Goal: Information Seeking & Learning: Learn about a topic

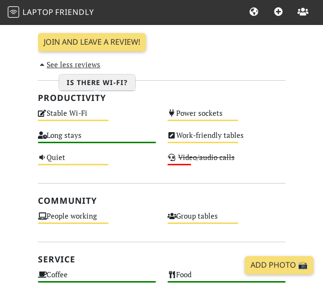
scroll to position [480, 0]
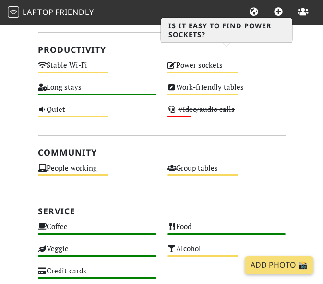
click at [225, 59] on div "Power sockets Medium" at bounding box center [227, 70] width 130 height 22
click at [180, 72] on div "Medium" at bounding box center [203, 72] width 71 height 1
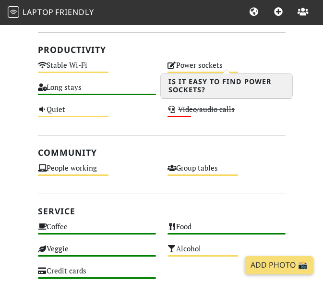
scroll to position [519, 0]
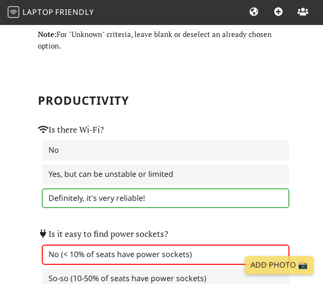
scroll to position [48, 0]
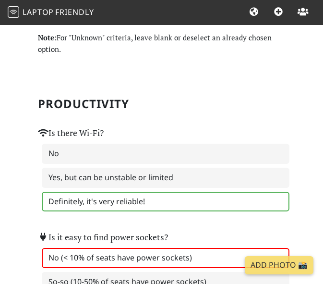
click at [199, 114] on div "Is there Wi-Fi? No Yes, but can be unstable or limited Definitely, it's very re…" at bounding box center [161, 163] width 259 height 104
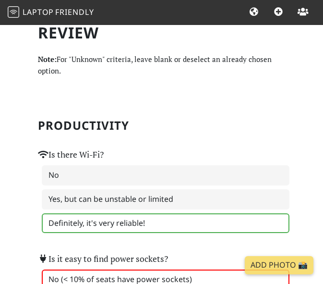
scroll to position [0, 0]
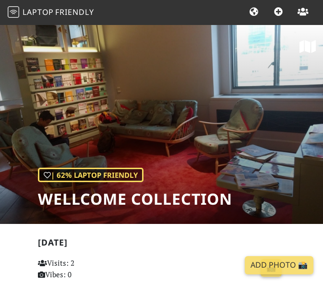
click at [17, 12] on img at bounding box center [14, 12] width 12 height 12
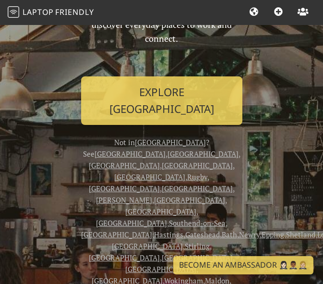
scroll to position [96, 0]
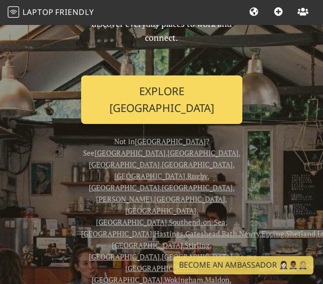
click at [181, 97] on link "Explore London" at bounding box center [161, 99] width 161 height 49
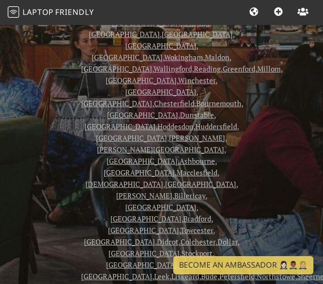
scroll to position [480, 0]
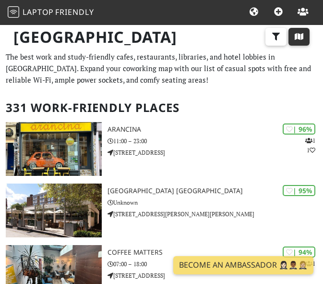
click at [295, 37] on icon "button" at bounding box center [299, 37] width 10 height 8
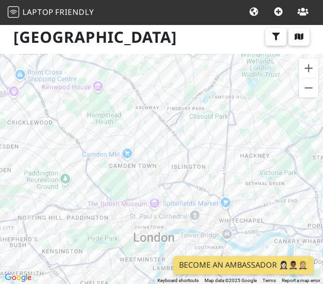
drag, startPoint x: 181, startPoint y: 119, endPoint x: 189, endPoint y: 66, distance: 53.4
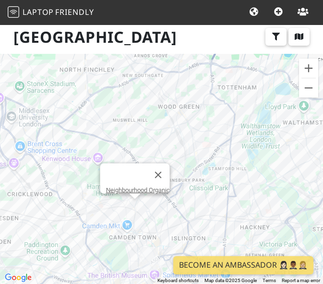
drag, startPoint x: 134, startPoint y: 202, endPoint x: 146, endPoint y: 190, distance: 17.0
click at [134, 200] on div "To navigate, press the arrow keys. Neighbourhood Organic" at bounding box center [161, 169] width 323 height 230
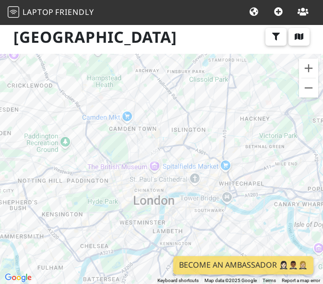
drag, startPoint x: 158, startPoint y: 201, endPoint x: 158, endPoint y: 91, distance: 110.0
click at [158, 91] on div "To navigate, press the arrow keys." at bounding box center [161, 169] width 323 height 230
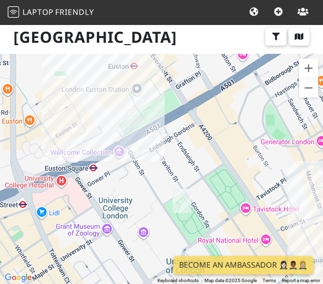
drag, startPoint x: 104, startPoint y: 125, endPoint x: 169, endPoint y: 155, distance: 71.5
click at [169, 155] on div "To navigate, press the arrow keys." at bounding box center [161, 169] width 323 height 230
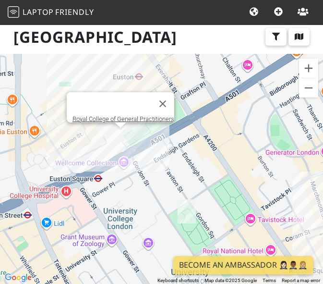
click at [117, 133] on div "To navigate, press the arrow keys. Royal College of General Practitioners" at bounding box center [161, 169] width 323 height 230
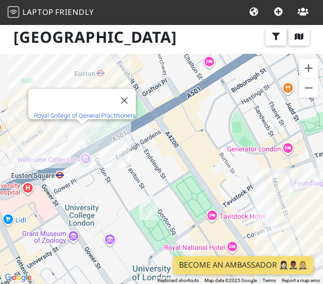
click at [90, 112] on link "Royal College of General Practitioners" at bounding box center [85, 115] width 102 height 7
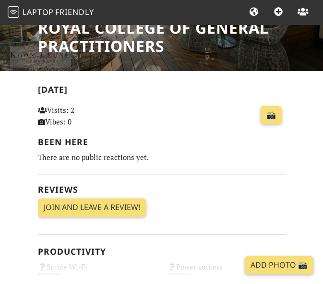
scroll to position [96, 0]
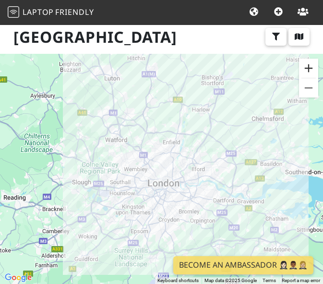
click at [310, 71] on button "Zoom in" at bounding box center [308, 68] width 19 height 19
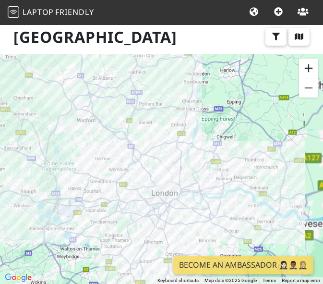
click at [310, 71] on button "Zoom in" at bounding box center [308, 68] width 19 height 19
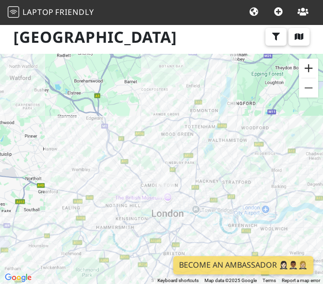
click at [310, 71] on button "Zoom in" at bounding box center [308, 68] width 19 height 19
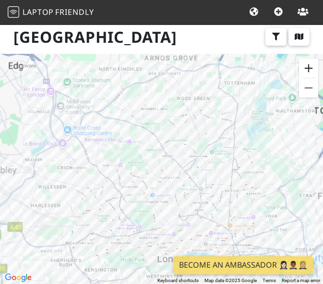
click at [310, 71] on button "Zoom in" at bounding box center [308, 68] width 19 height 19
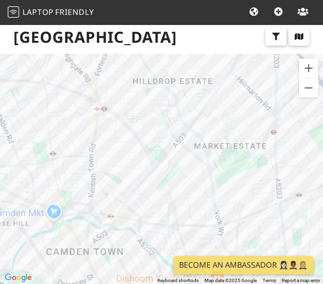
drag, startPoint x: 140, startPoint y: 190, endPoint x: 65, endPoint y: -39, distance: 241.1
click at [65, 0] on html "Laptop Friendly All Cities Suggest Places Join Community London Filters My Plac…" at bounding box center [161, 142] width 323 height 284
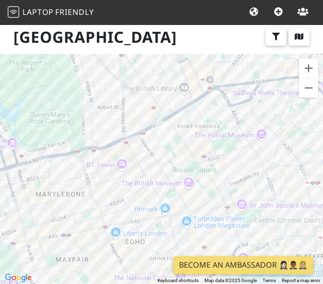
drag, startPoint x: 214, startPoint y: 194, endPoint x: 248, endPoint y: 66, distance: 132.3
click at [248, 66] on div "To navigate, press the arrow keys." at bounding box center [161, 169] width 323 height 230
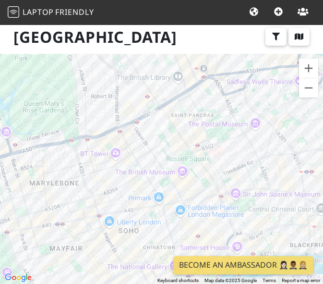
drag, startPoint x: 232, startPoint y: 85, endPoint x: 205, endPoint y: 106, distance: 34.9
click at [205, 106] on div "To navigate, press the arrow keys." at bounding box center [161, 169] width 323 height 230
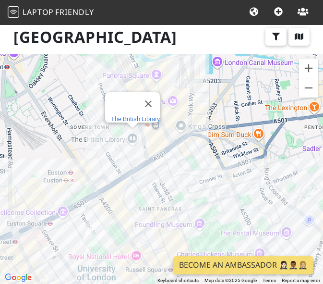
click at [127, 115] on link "The British Library" at bounding box center [135, 118] width 49 height 7
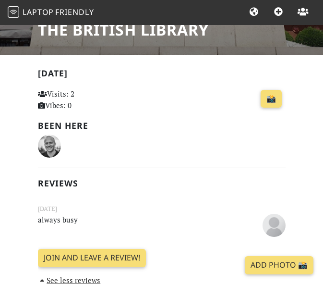
scroll to position [288, 0]
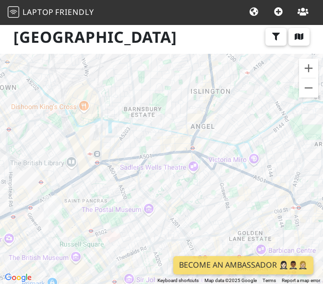
drag, startPoint x: 260, startPoint y: 149, endPoint x: 197, endPoint y: 146, distance: 63.0
click at [197, 146] on div "To navigate, press the arrow keys." at bounding box center [161, 169] width 323 height 230
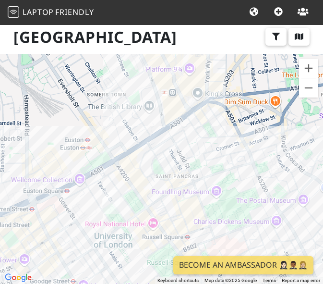
drag, startPoint x: 75, startPoint y: 200, endPoint x: 211, endPoint y: 96, distance: 171.9
click at [210, 99] on div "To navigate, press the arrow keys." at bounding box center [161, 169] width 323 height 230
